Goal: Book appointment/travel/reservation

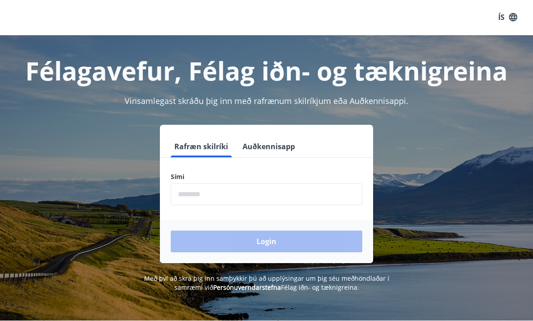
scroll to position [0, 0]
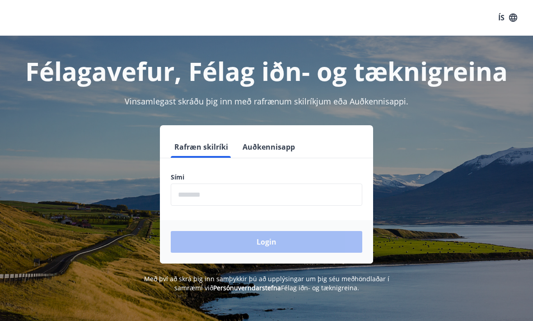
click at [270, 201] on input "phone" at bounding box center [267, 194] width 192 height 22
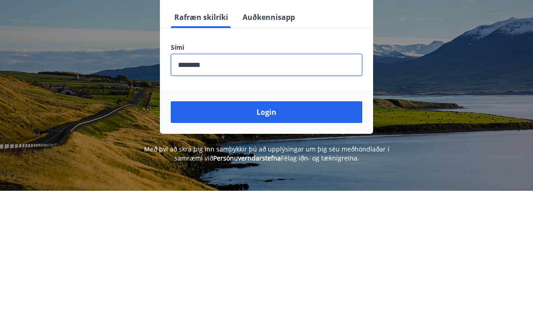
type input "********"
click at [330, 231] on button "Login" at bounding box center [267, 242] width 192 height 22
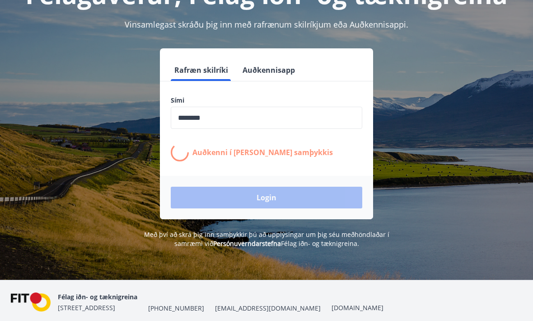
scroll to position [75, 0]
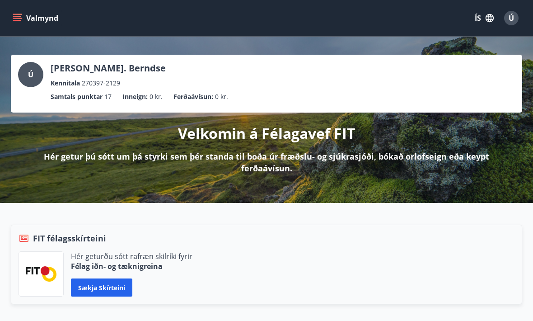
click at [17, 19] on icon "menu" at bounding box center [17, 18] width 9 height 9
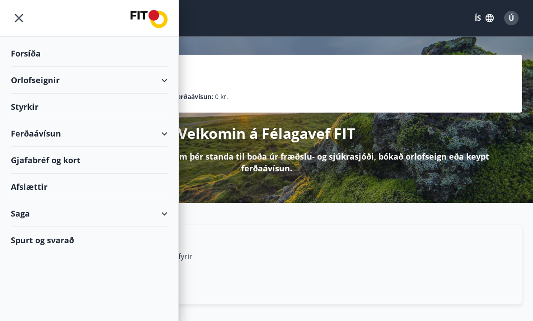
click at [163, 70] on div "Orlofseignir" at bounding box center [89, 80] width 157 height 27
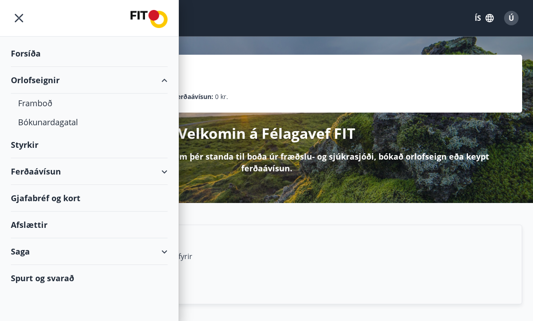
click at [62, 119] on div "Bókunardagatal" at bounding box center [89, 121] width 142 height 19
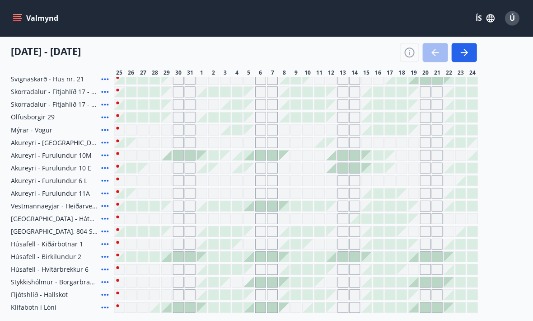
scroll to position [267, 0]
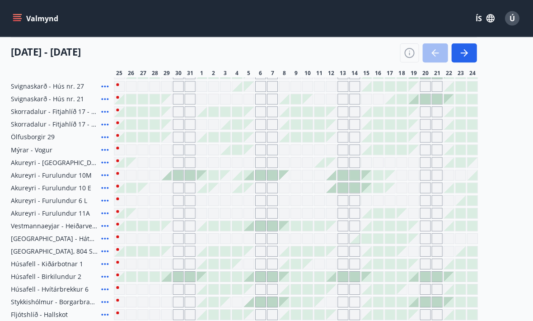
click at [465, 47] on icon "button" at bounding box center [463, 52] width 11 height 11
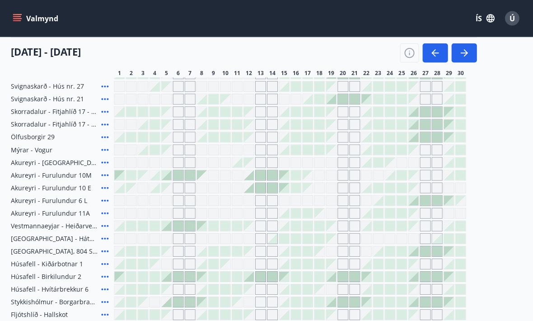
scroll to position [248, 0]
click at [464, 57] on icon "button" at bounding box center [463, 52] width 11 height 11
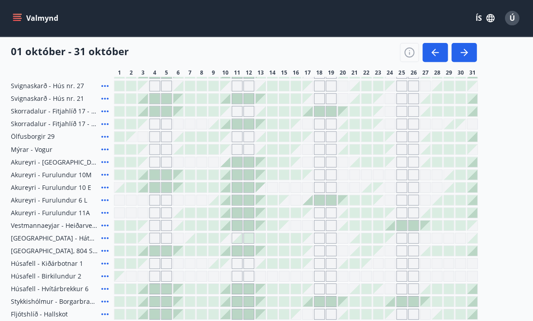
click at [465, 52] on icon "button" at bounding box center [463, 52] width 7 height 1
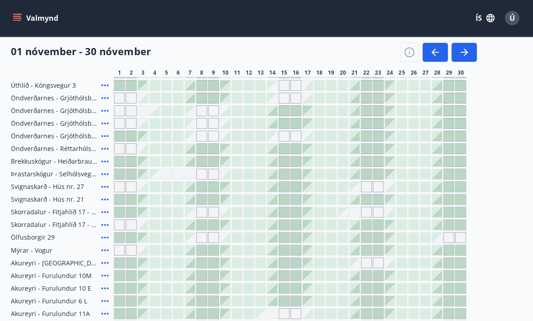
scroll to position [148, 0]
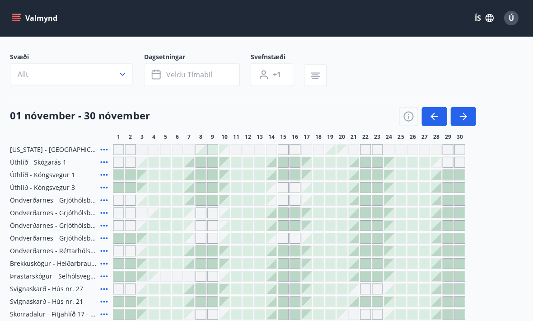
click at [463, 113] on icon "button" at bounding box center [465, 115] width 4 height 7
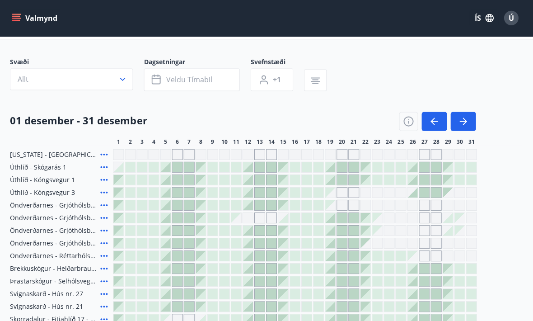
scroll to position [40, 0]
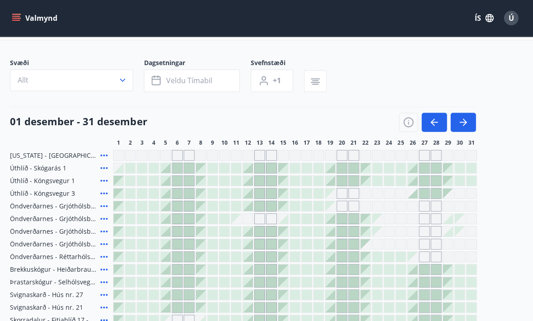
click at [463, 121] on icon "button" at bounding box center [463, 122] width 11 height 11
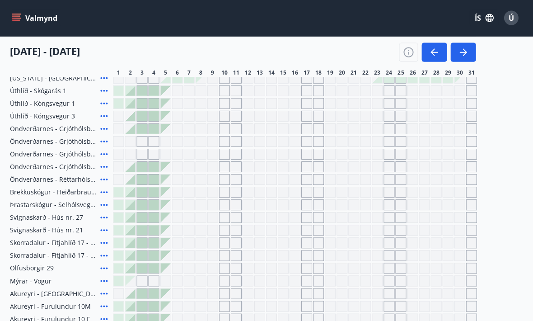
scroll to position [117, 0]
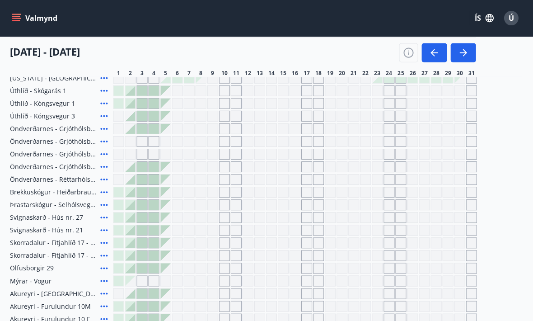
click at [463, 60] on button "button" at bounding box center [463, 52] width 25 height 19
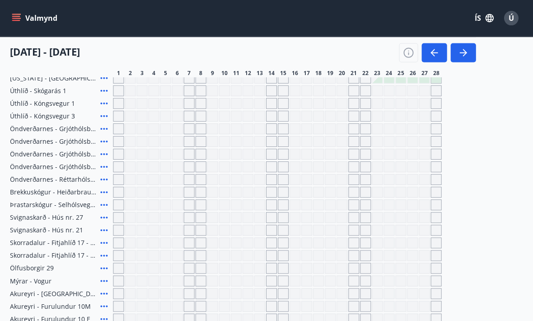
scroll to position [117, 0]
click at [465, 58] on button "button" at bounding box center [463, 52] width 25 height 19
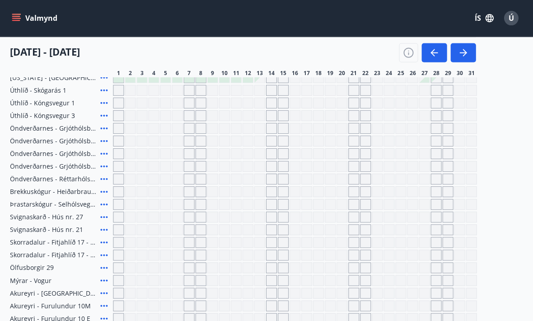
click at [435, 51] on icon "button" at bounding box center [434, 52] width 11 height 11
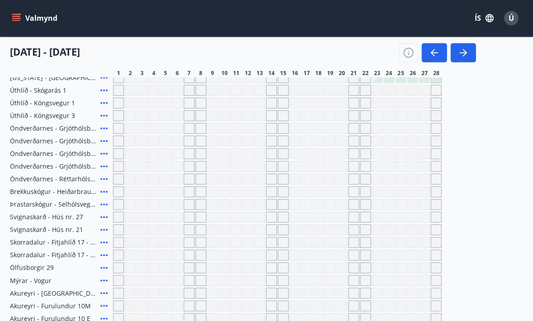
click at [460, 55] on icon "button" at bounding box center [463, 52] width 11 height 11
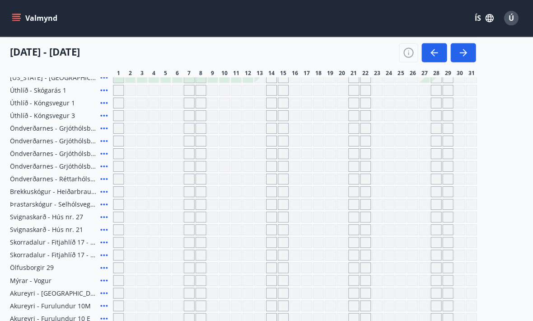
click at [459, 59] on button "button" at bounding box center [463, 52] width 25 height 19
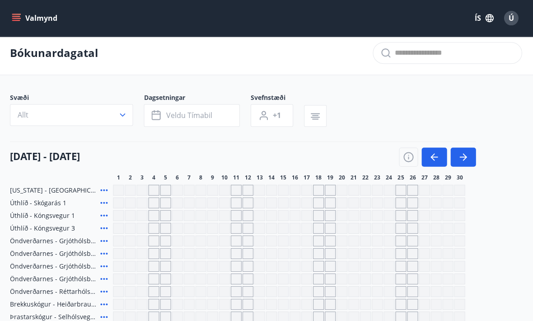
scroll to position [0, 0]
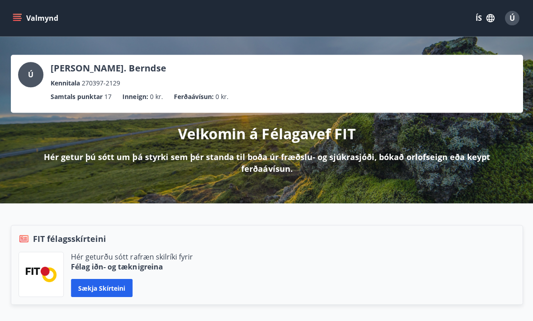
click at [33, 18] on button "Valmynd" at bounding box center [36, 18] width 51 height 16
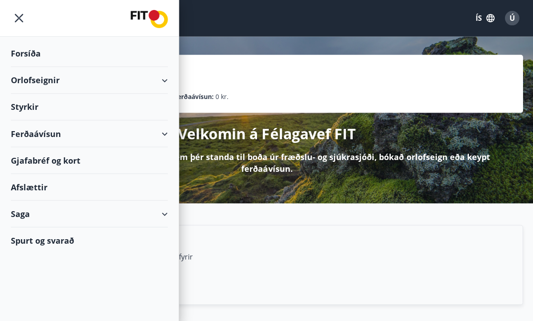
click at [164, 78] on div "Orlofseignir" at bounding box center [89, 80] width 157 height 27
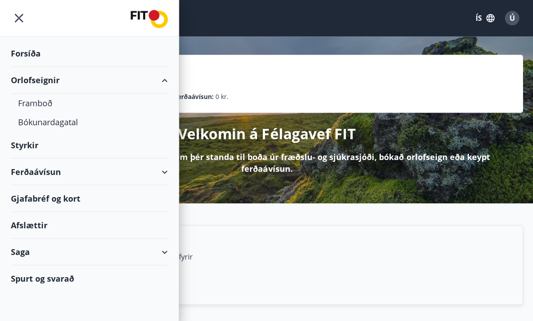
click at [31, 103] on div "Framboð" at bounding box center [89, 103] width 142 height 19
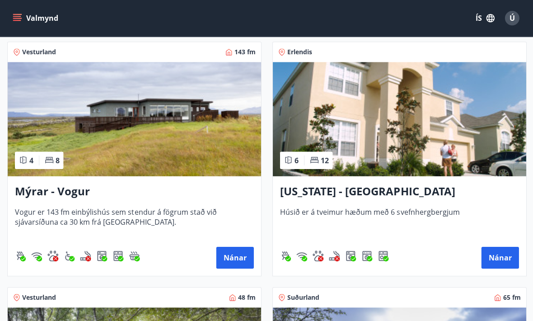
scroll to position [1380, 0]
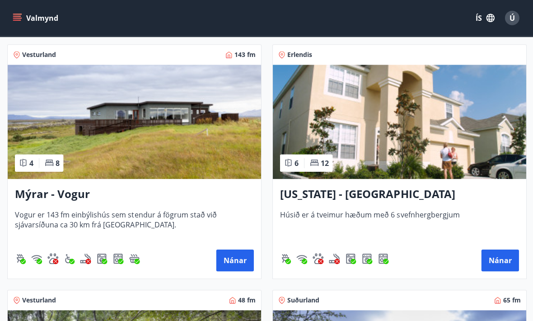
click at [498, 259] on button "Nánar" at bounding box center [499, 260] width 37 height 22
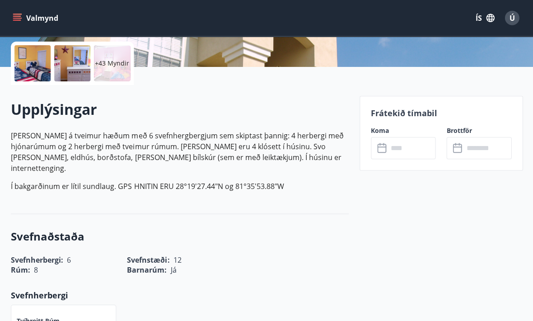
scroll to position [205, 0]
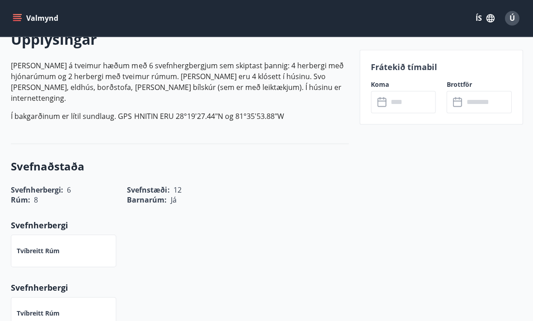
click at [17, 15] on icon "menu" at bounding box center [18, 14] width 10 height 1
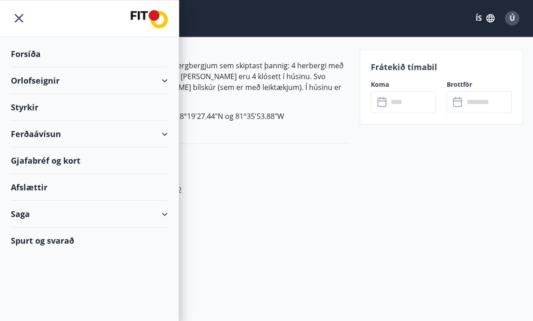
scroll to position [274, 0]
click at [170, 89] on div "Orlofseignir" at bounding box center [89, 80] width 178 height 27
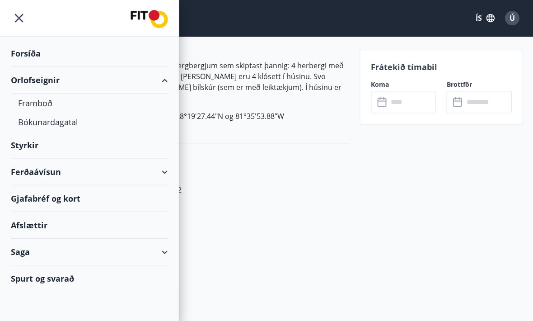
click at [40, 121] on div "Bókunardagatal" at bounding box center [89, 121] width 142 height 19
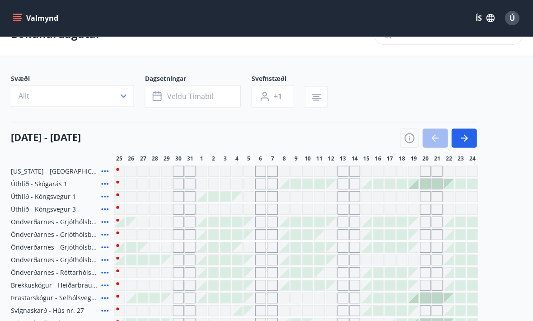
scroll to position [25, 0]
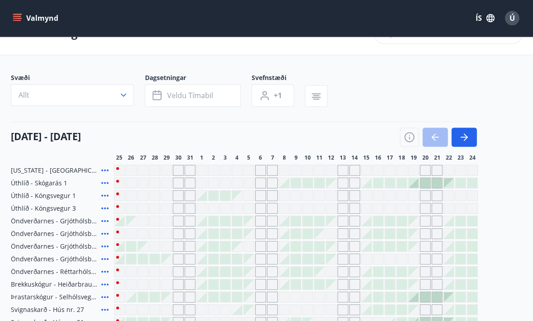
click at [342, 168] on div "Gráir dagar eru ekki bókanlegir" at bounding box center [342, 169] width 11 height 11
click at [467, 136] on icon "button" at bounding box center [463, 136] width 11 height 11
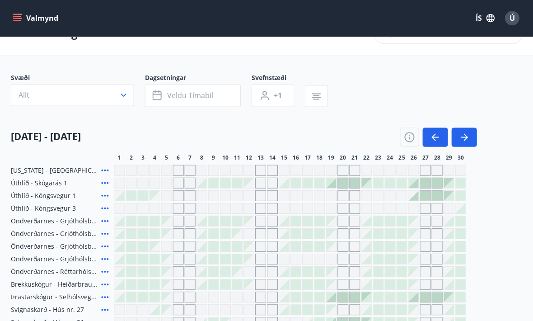
click at [466, 137] on icon "button" at bounding box center [465, 136] width 4 height 7
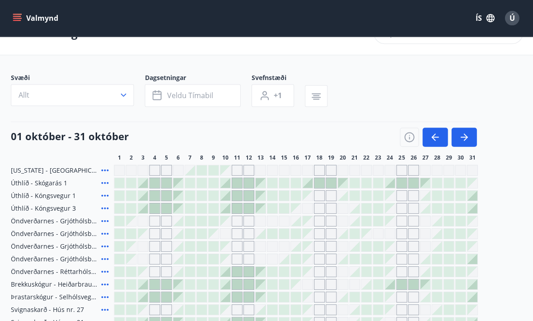
click at [468, 136] on icon "button" at bounding box center [463, 136] width 11 height 11
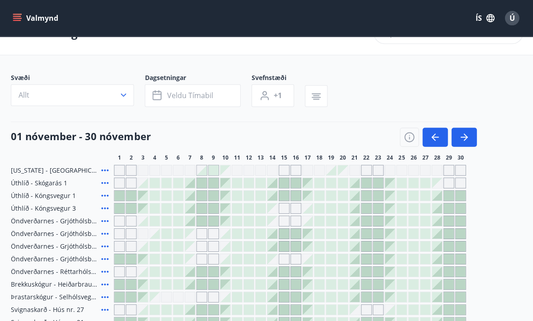
click at [467, 138] on icon "button" at bounding box center [463, 136] width 11 height 11
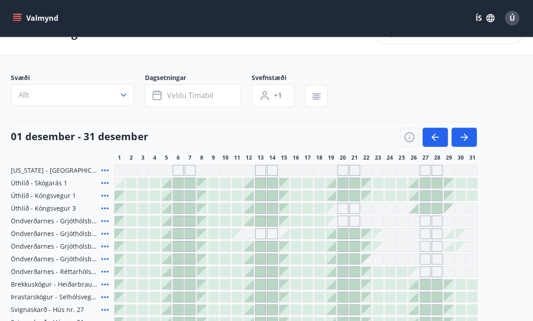
click at [465, 137] on icon "button" at bounding box center [463, 136] width 7 height 1
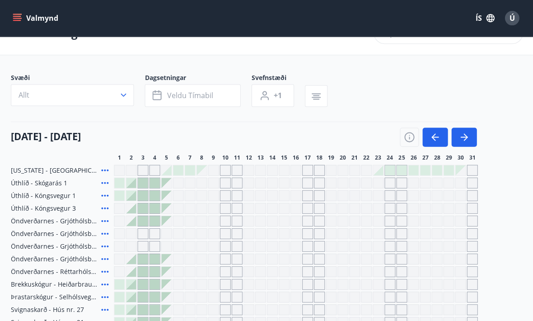
click at [379, 169] on div at bounding box center [378, 170] width 10 height 10
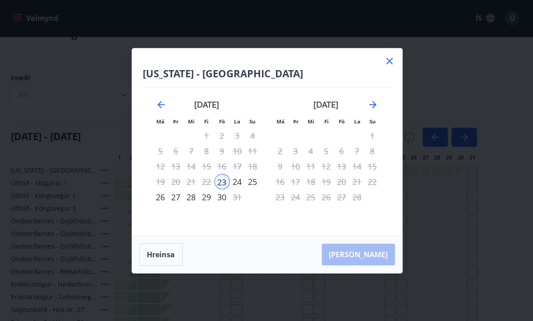
click at [223, 204] on div "30" at bounding box center [221, 196] width 15 height 15
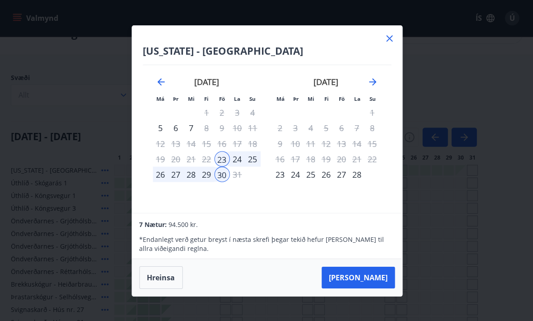
click at [374, 85] on icon "Move forward to switch to the next month." at bounding box center [372, 81] width 7 height 7
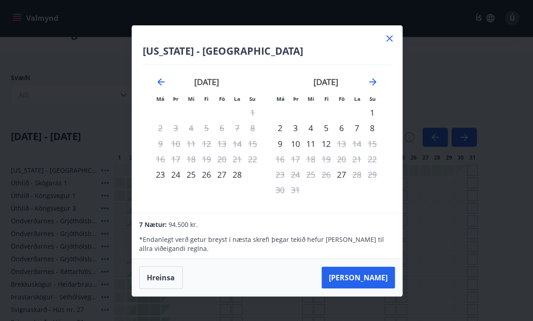
click at [376, 120] on div "1" at bounding box center [371, 112] width 15 height 15
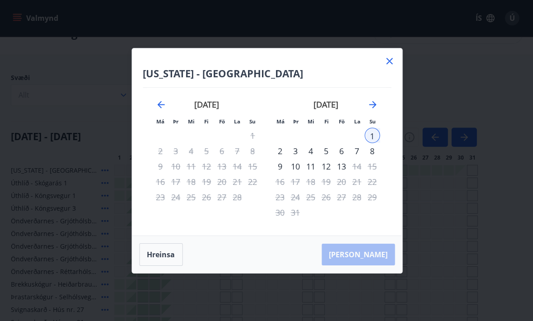
click at [341, 173] on div "13" at bounding box center [340, 165] width 15 height 15
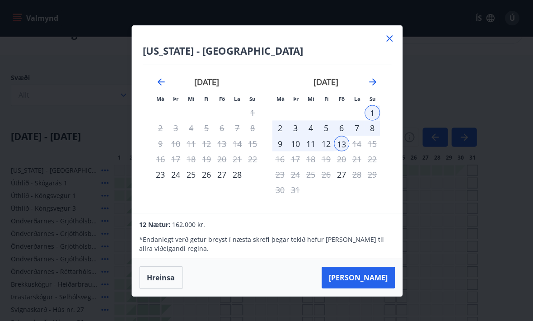
click at [392, 44] on icon at bounding box center [389, 38] width 11 height 11
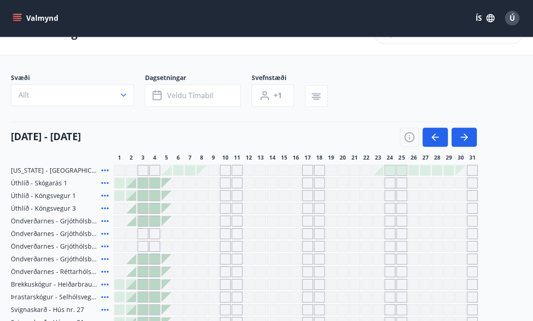
click at [382, 51] on div "Bókunardagatal" at bounding box center [266, 33] width 533 height 44
